Goal: Find specific page/section: Find specific page/section

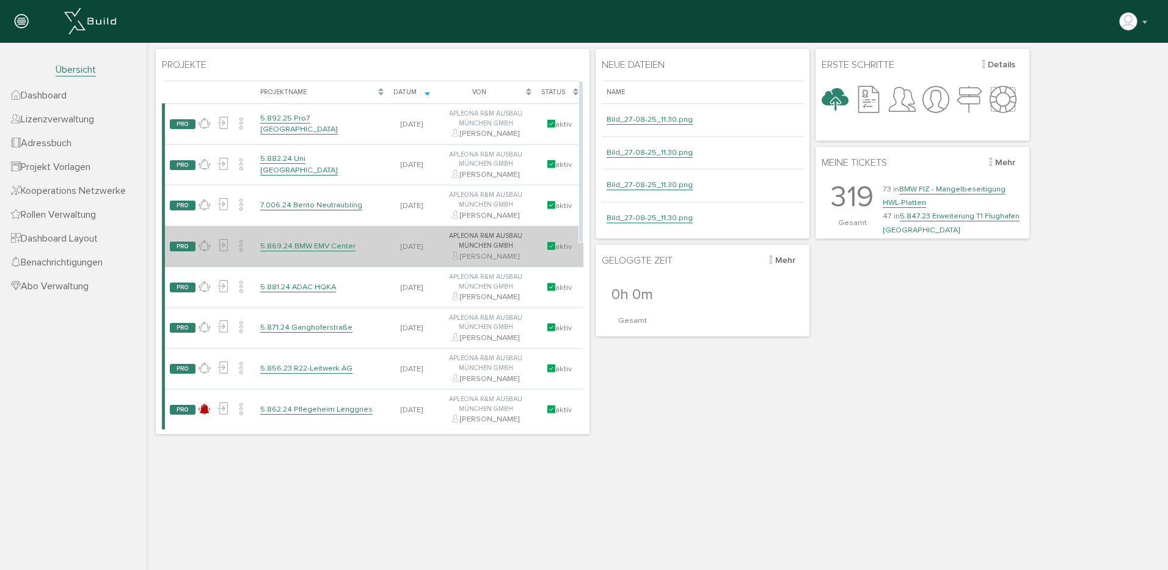
click at [320, 243] on link "5.869.24 BMW EMV Center" at bounding box center [307, 246] width 95 height 10
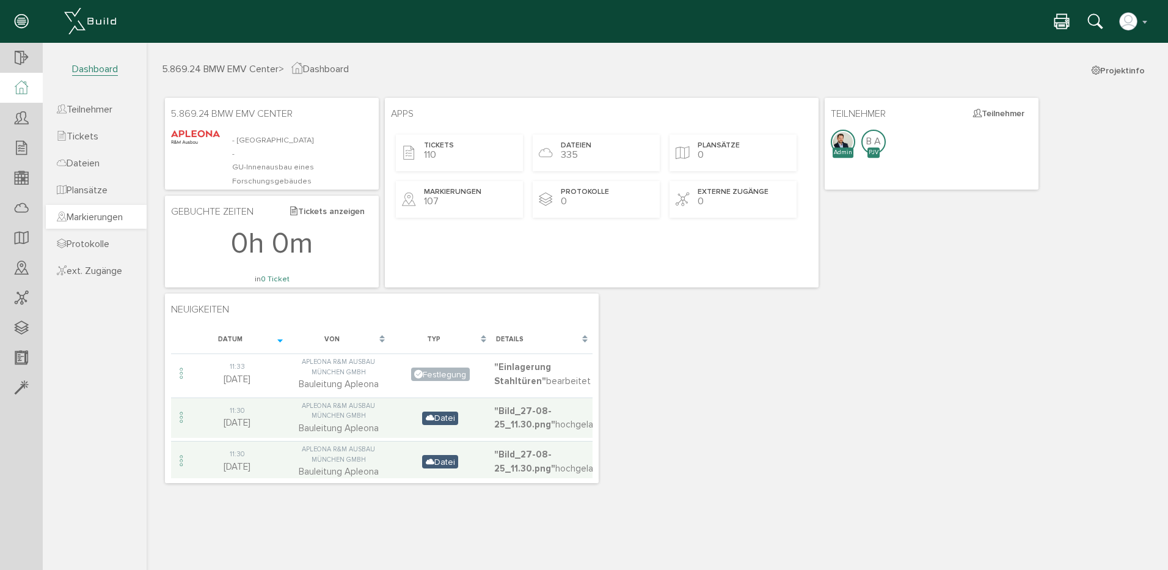
click at [112, 214] on span "Markierungen" at bounding box center [90, 217] width 66 height 12
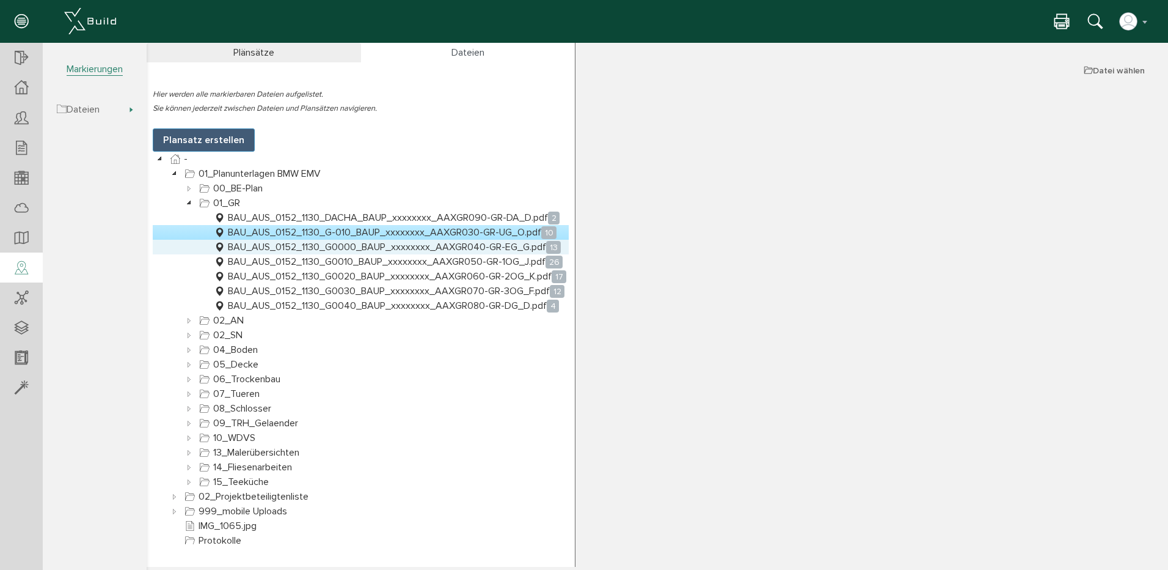
click at [343, 243] on link "BAU_AUS_0152_1130_G0000_BAUP_xxxxxxxx_AAXGR040-GR-EG_G.pdf 13" at bounding box center [387, 247] width 352 height 15
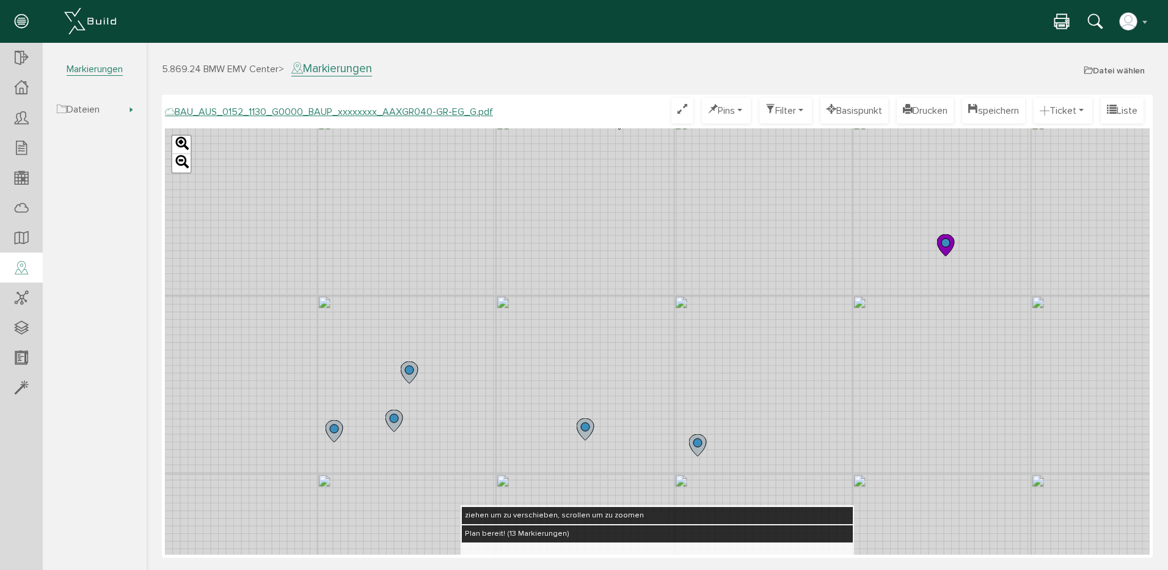
drag, startPoint x: 482, startPoint y: 320, endPoint x: 763, endPoint y: 348, distance: 281.9
click at [763, 348] on div "Leaflet" at bounding box center [657, 341] width 985 height 426
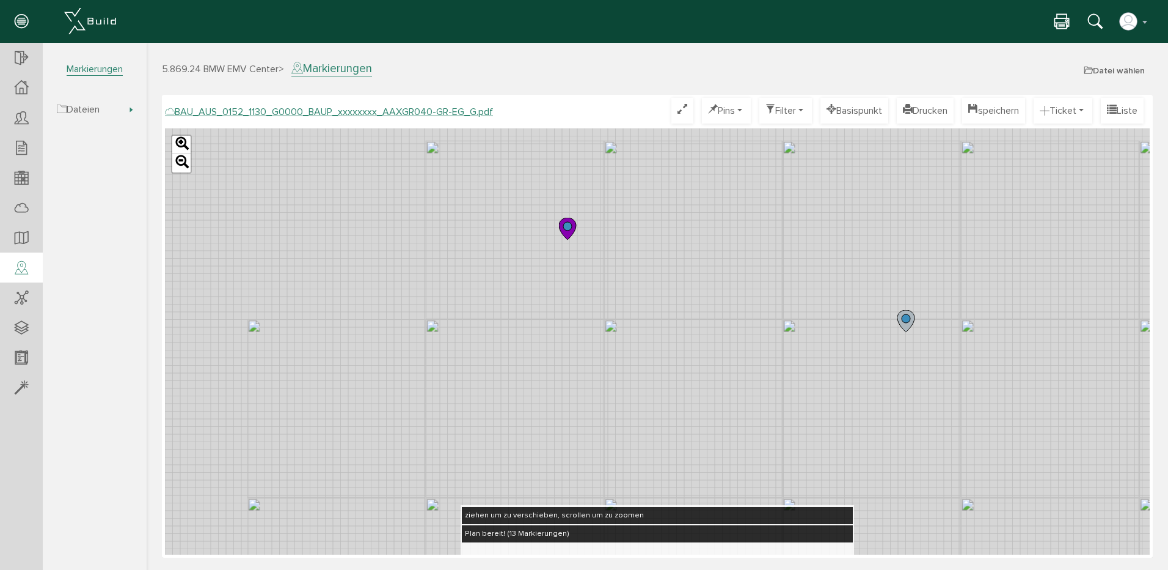
drag, startPoint x: 400, startPoint y: 197, endPoint x: 687, endPoint y: 401, distance: 353.2
click at [687, 401] on div "Leaflet" at bounding box center [657, 341] width 985 height 426
click at [568, 221] on icon at bounding box center [567, 229] width 17 height 22
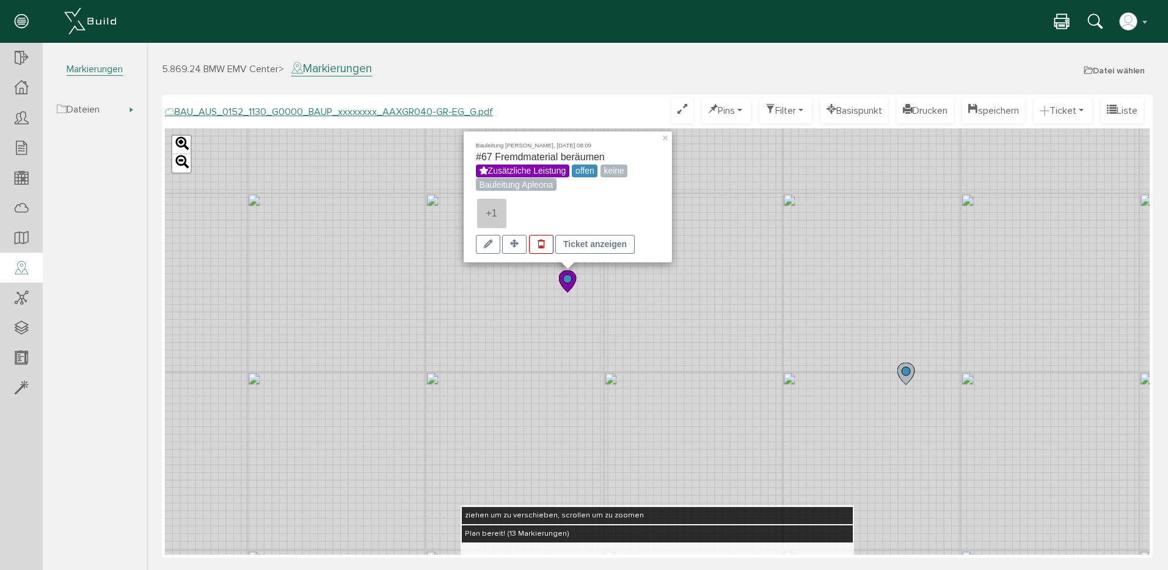
click at [733, 297] on div "Bauleitung [PERSON_NAME], [DATE] 08:09 #67 Fremdmaterial beräumen Zusätzliche L…" at bounding box center [657, 341] width 985 height 426
